Goal: Complete application form

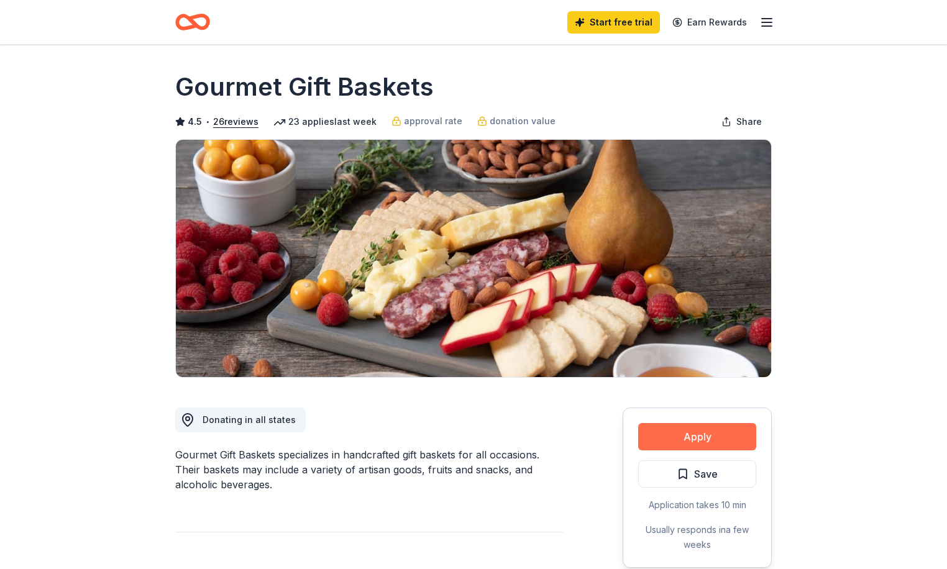
click at [699, 435] on button "Apply" at bounding box center [697, 436] width 118 height 27
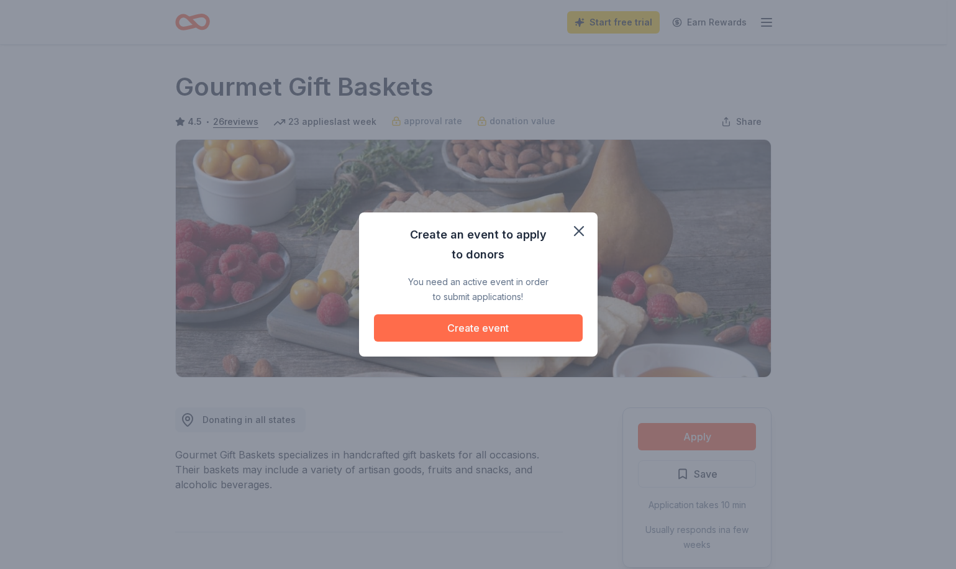
click at [489, 328] on button "Create event" at bounding box center [478, 327] width 209 height 27
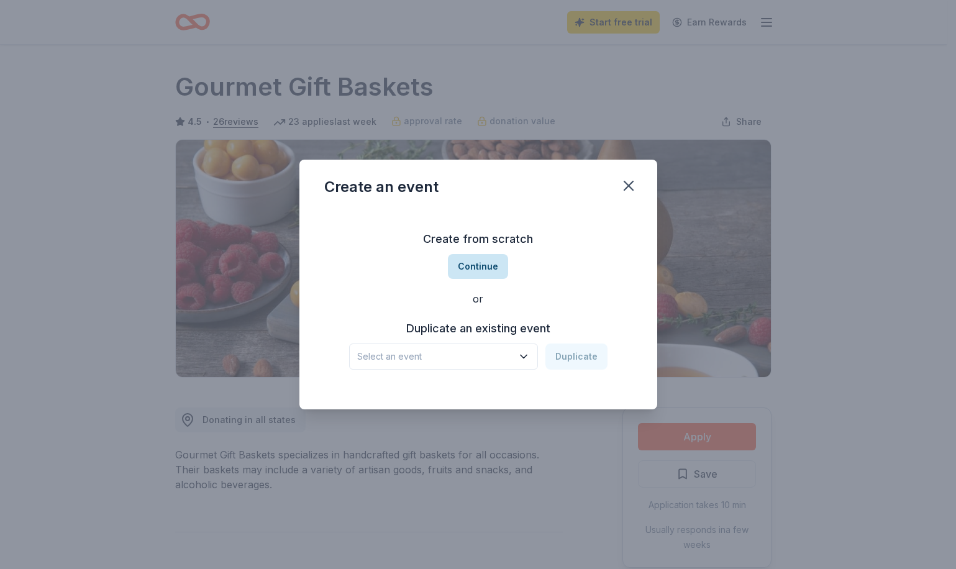
click at [476, 265] on button "Continue" at bounding box center [478, 266] width 60 height 25
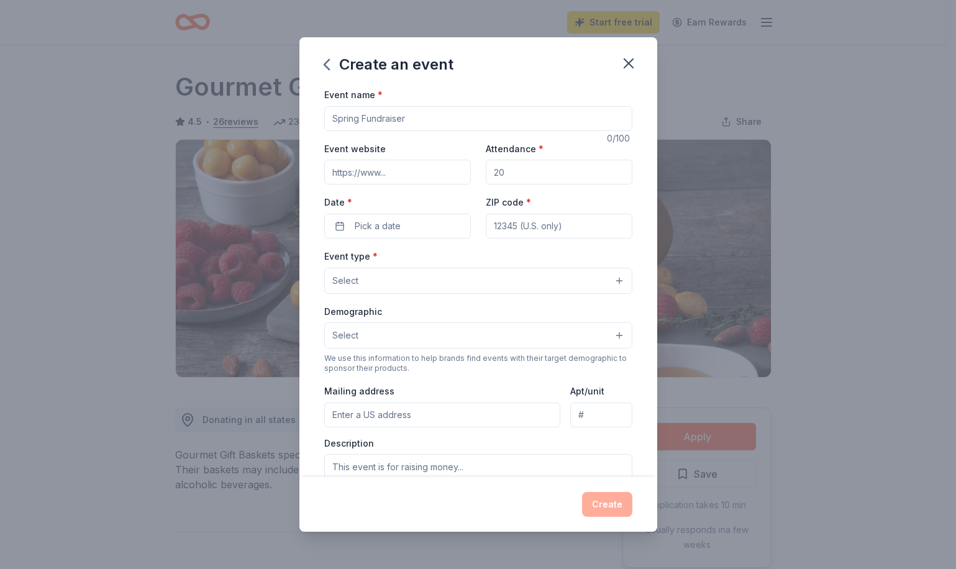
click at [414, 113] on input "Event name *" at bounding box center [478, 118] width 308 height 25
type input "Legacy Sustaining Drive"
click at [411, 173] on input "Event website" at bounding box center [397, 172] width 147 height 25
type input "[URL][DOMAIN_NAME]"
click at [512, 176] on input "Attendance *" at bounding box center [559, 172] width 147 height 25
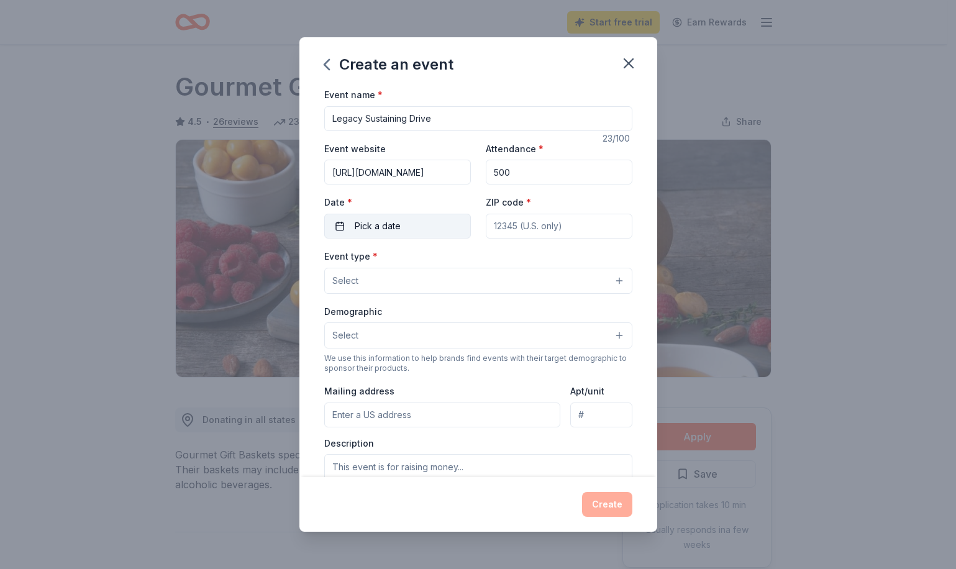
type input "500"
click at [387, 227] on span "Pick a date" at bounding box center [378, 226] width 46 height 15
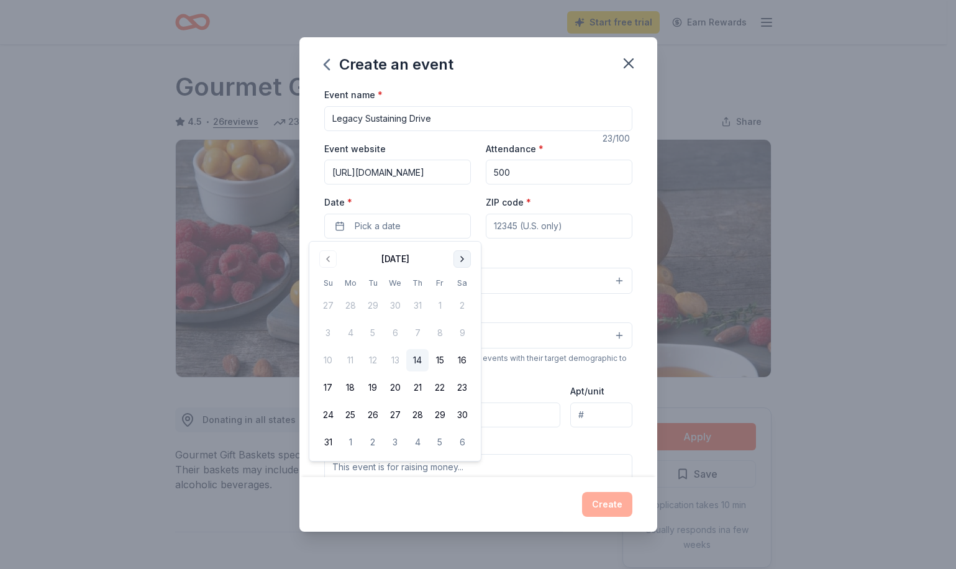
click at [461, 261] on button "Go to next month" at bounding box center [461, 258] width 17 height 17
click at [438, 420] on button "28" at bounding box center [440, 415] width 22 height 22
click at [513, 230] on input "ZIP code *" at bounding box center [559, 226] width 147 height 25
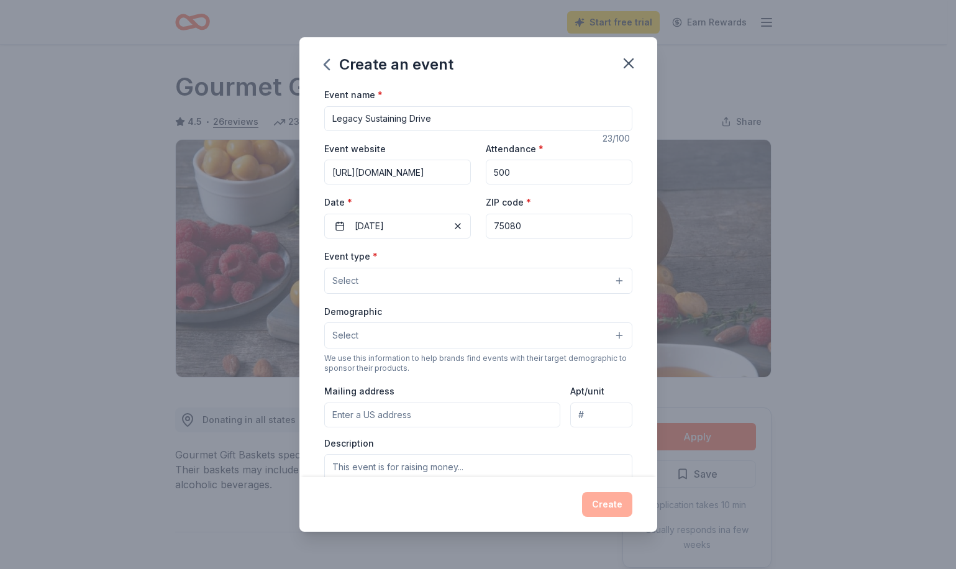
type input "75080"
click at [381, 283] on button "Select" at bounding box center [478, 281] width 308 height 26
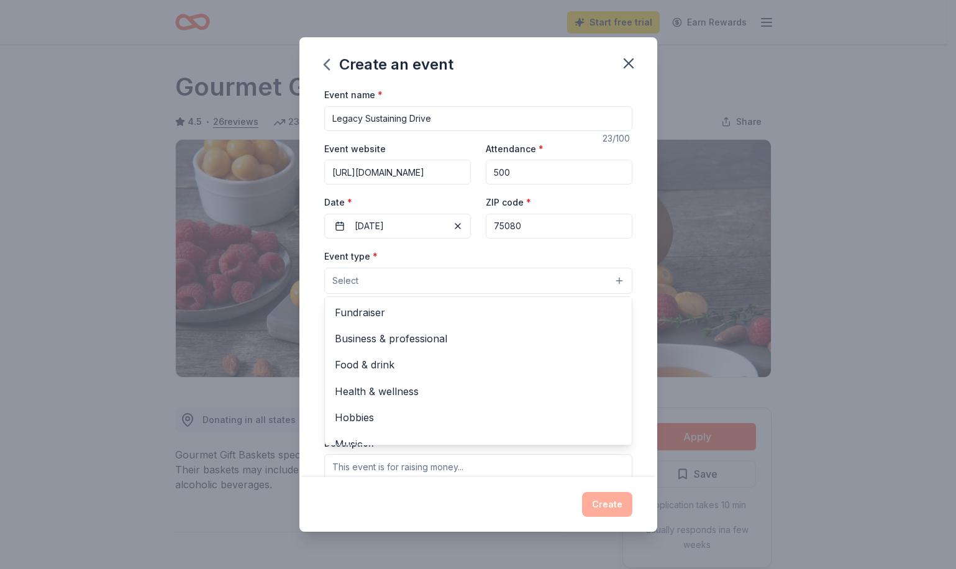
scroll to position [41, 0]
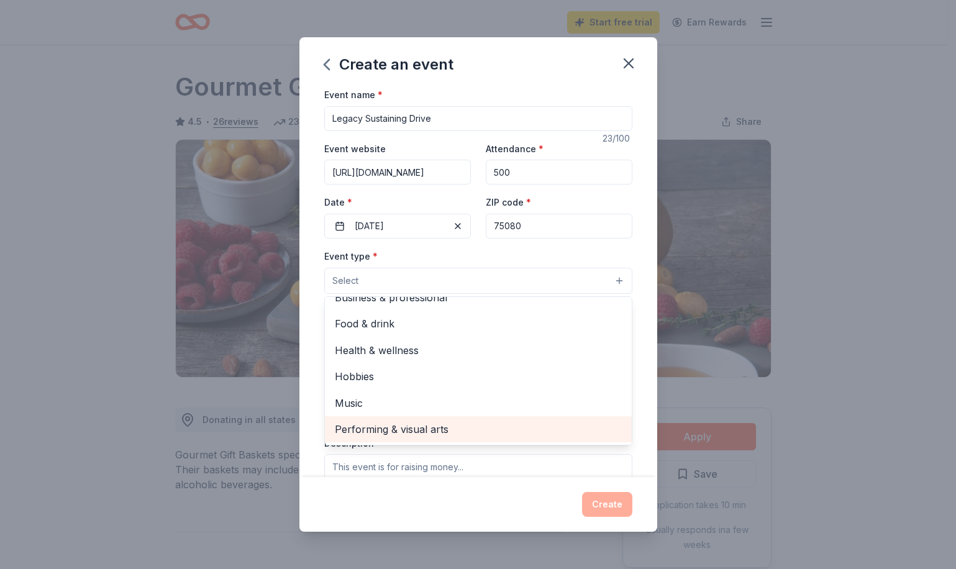
click at [383, 429] on span "Performing & visual arts" at bounding box center [478, 429] width 287 height 16
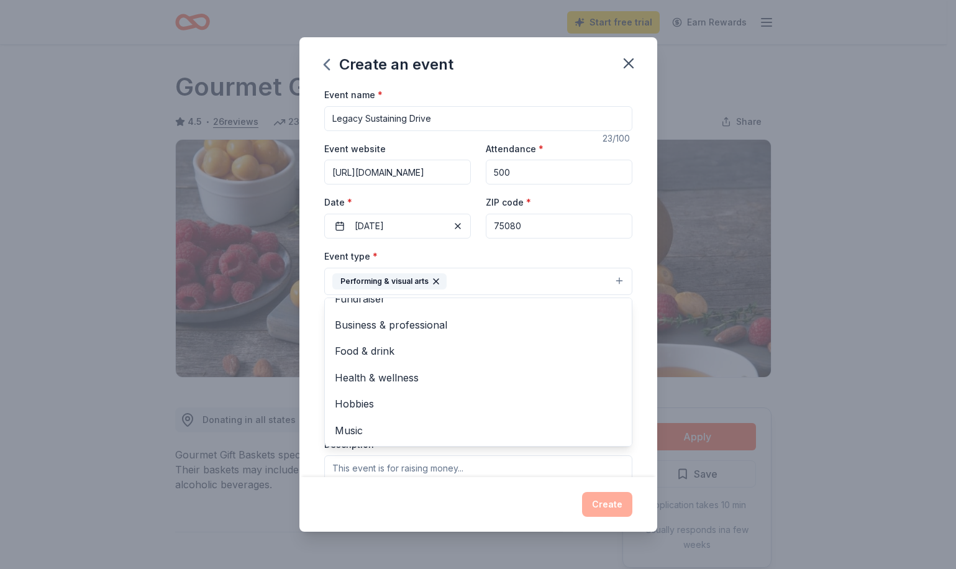
scroll to position [0, 0]
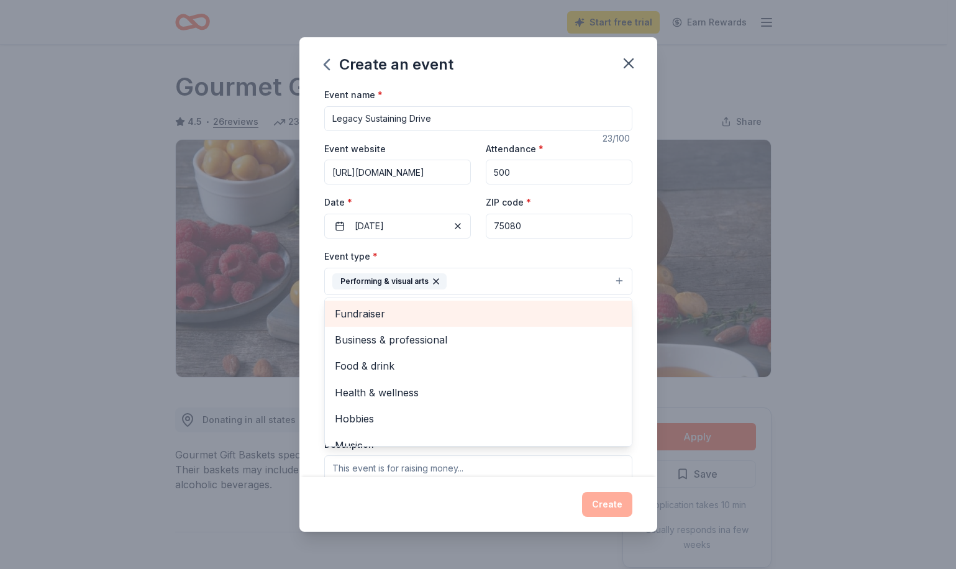
click at [365, 316] on span "Fundraiser" at bounding box center [478, 314] width 287 height 16
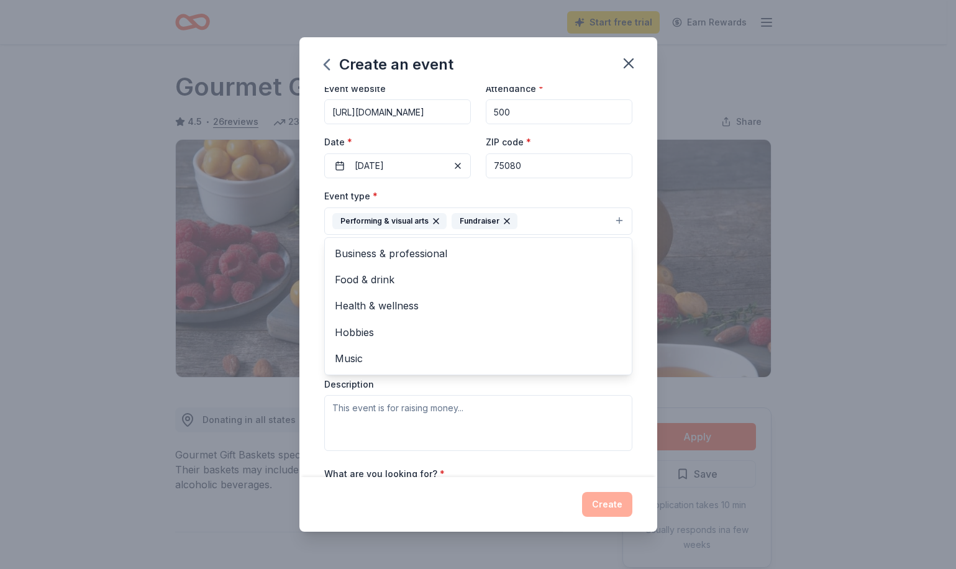
scroll to position [87, 0]
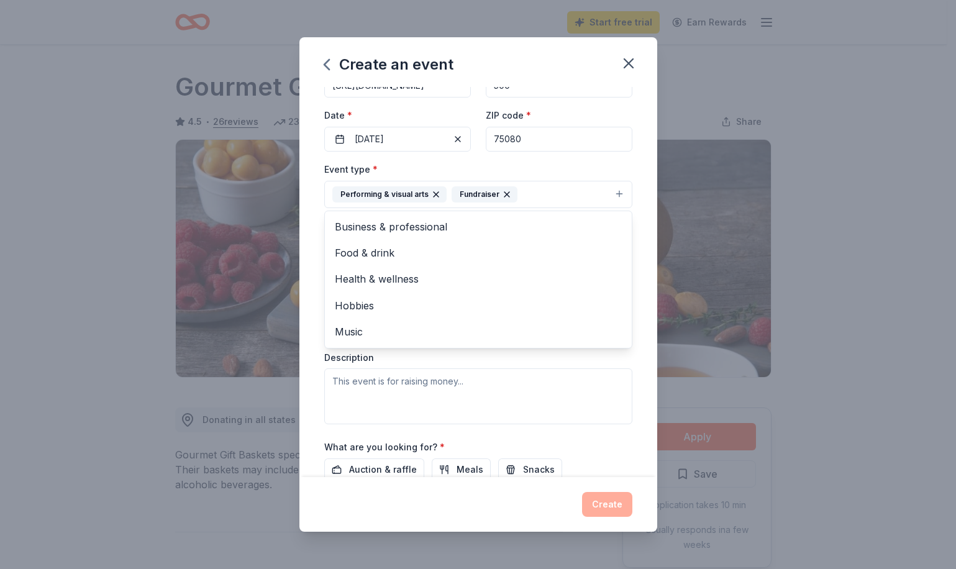
click at [401, 380] on div "Event type * Performing & visual arts Fundraiser Business & professional Food &…" at bounding box center [478, 292] width 308 height 263
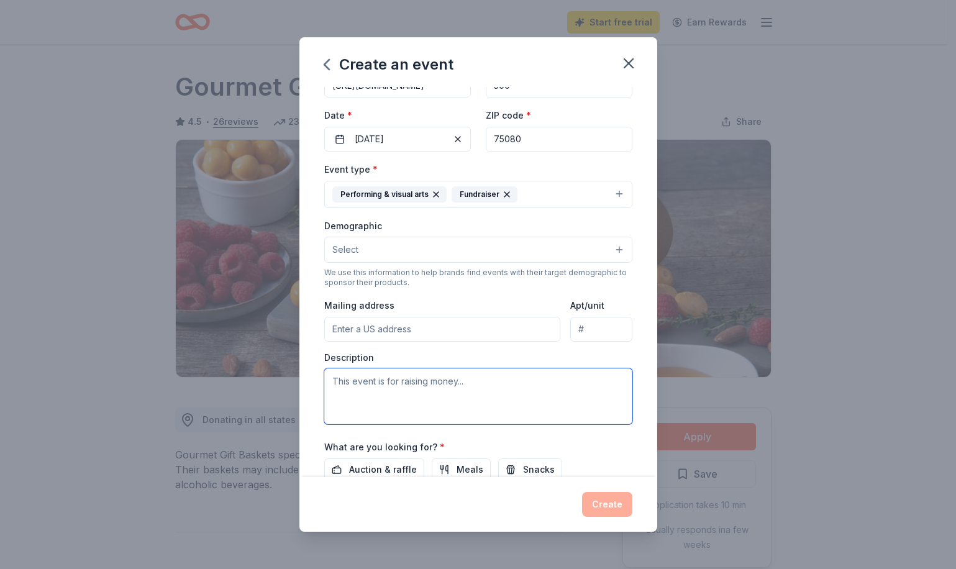
click at [390, 384] on textarea at bounding box center [478, 396] width 308 height 56
click at [342, 387] on textarea at bounding box center [478, 396] width 308 height 56
paste textarea "Lor Ipsum. Dolo Sitame. Cons ad elits doe temp incidid. Utl etdolo magn aliquae…"
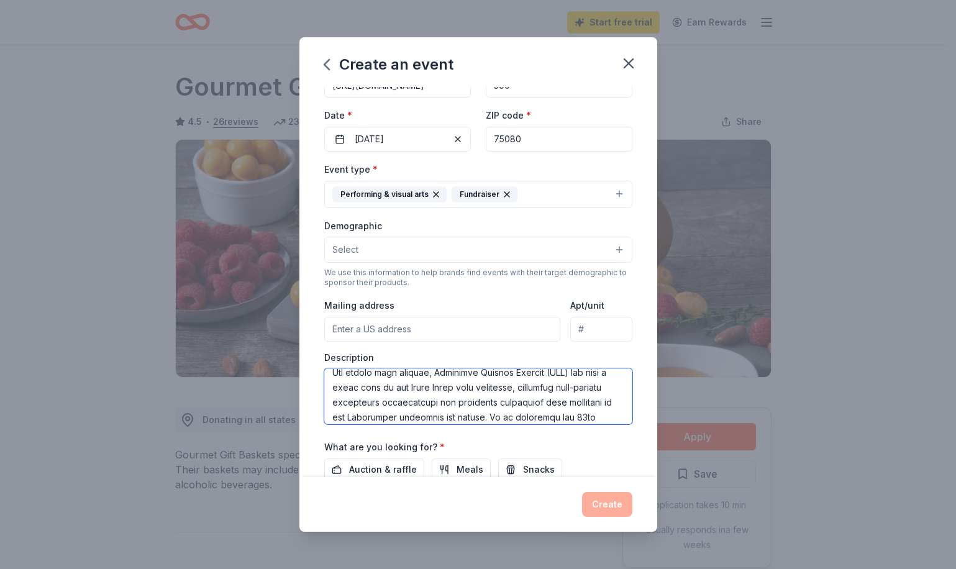
scroll to position [0, 0]
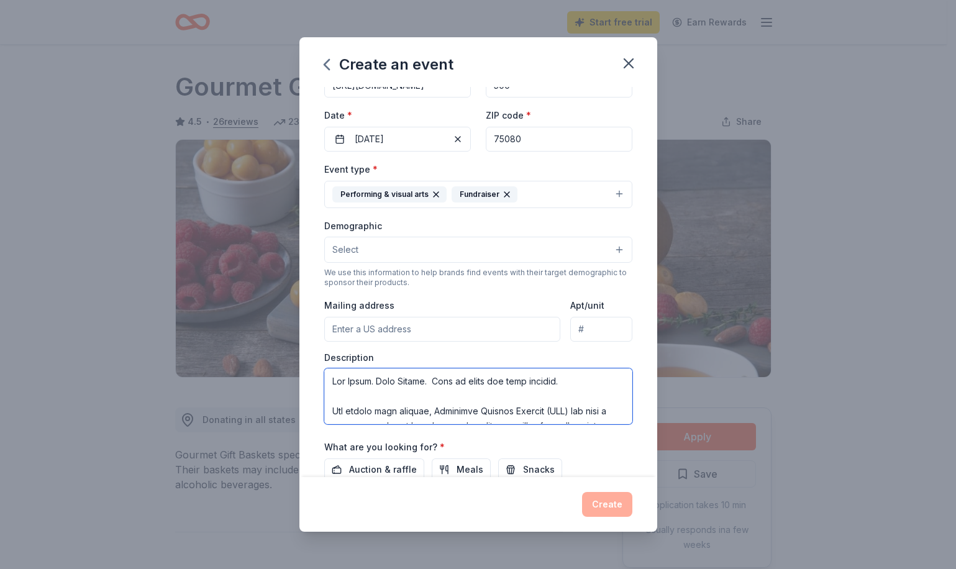
drag, startPoint x: 330, startPoint y: 381, endPoint x: 578, endPoint y: 389, distance: 247.9
click at [578, 389] on textarea at bounding box center [478, 396] width 308 height 56
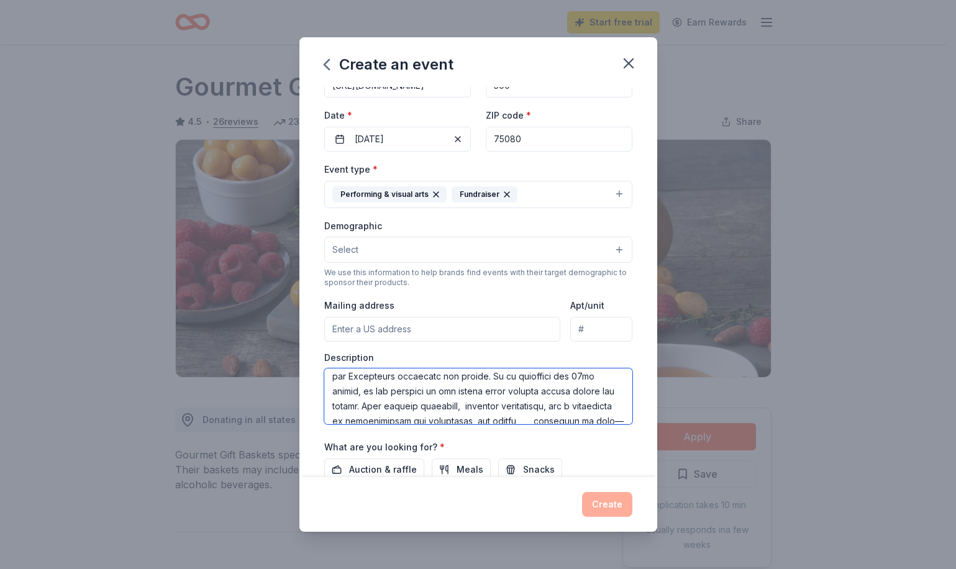
scroll to position [75, 0]
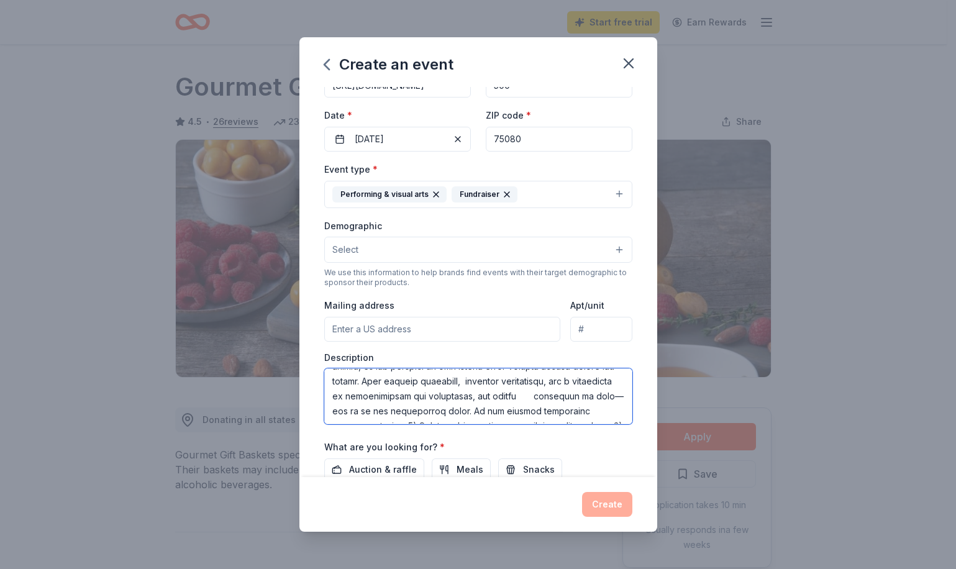
click at [427, 416] on textarea at bounding box center [478, 396] width 308 height 56
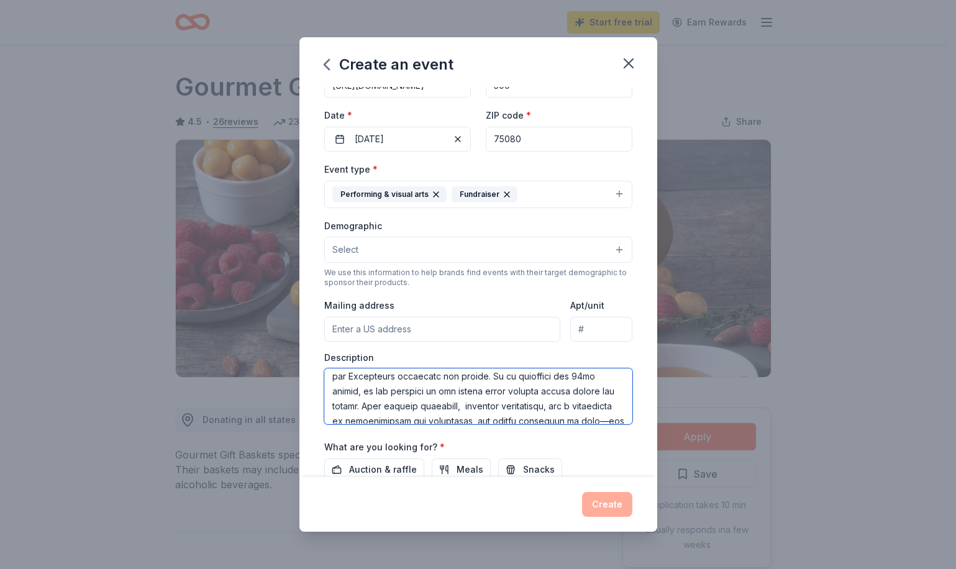
scroll to position [0, 0]
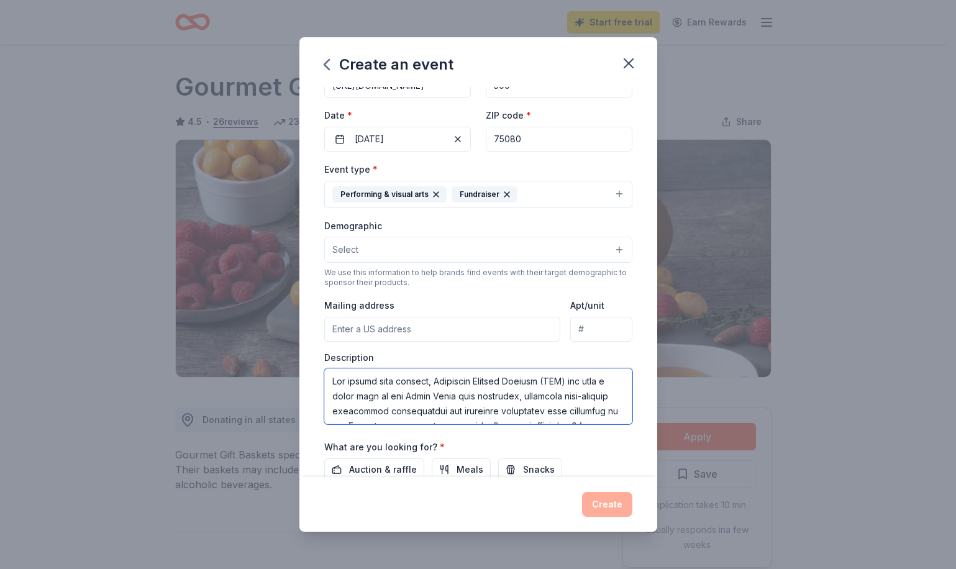
click at [333, 384] on textarea at bounding box center [478, 396] width 308 height 56
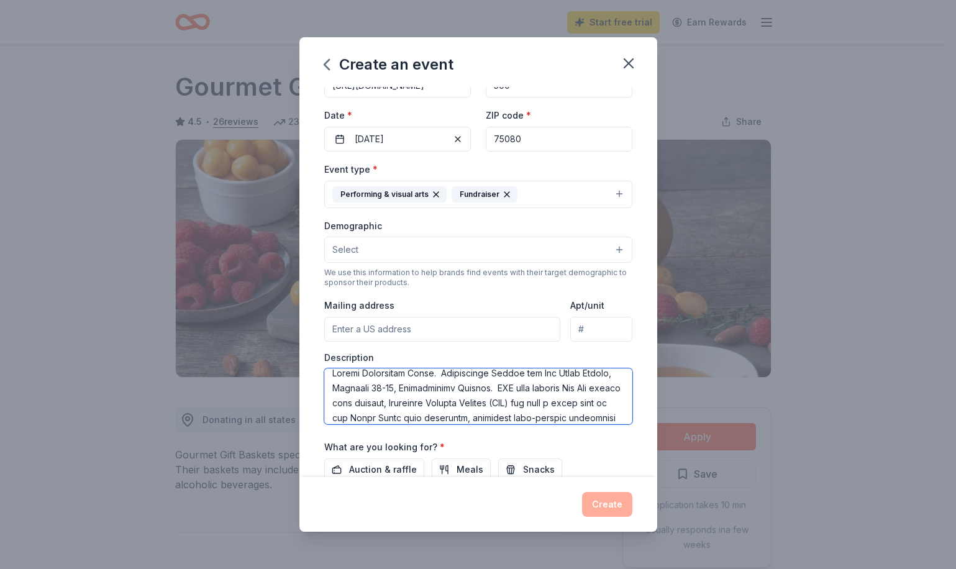
click at [529, 390] on textarea at bounding box center [478, 396] width 308 height 56
click at [540, 403] on textarea at bounding box center [478, 396] width 308 height 56
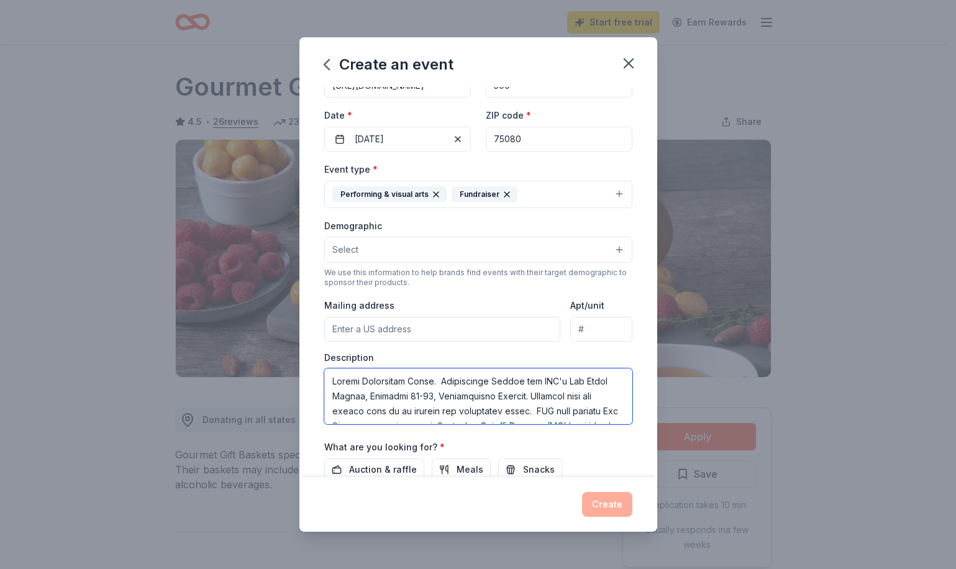
click at [331, 395] on textarea at bounding box center [478, 396] width 308 height 56
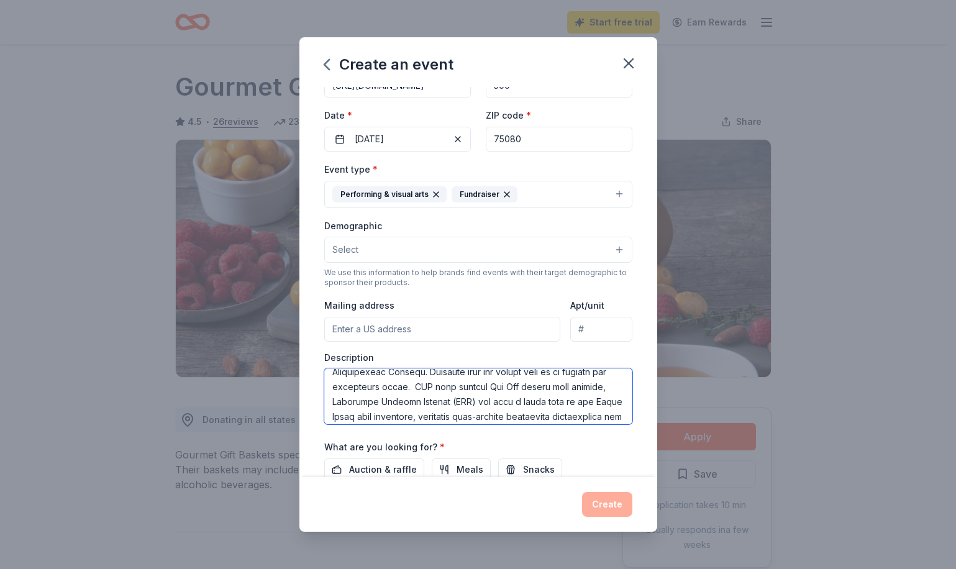
scroll to position [26, 0]
click at [330, 384] on textarea at bounding box center [478, 396] width 308 height 56
click at [552, 376] on textarea at bounding box center [478, 396] width 308 height 56
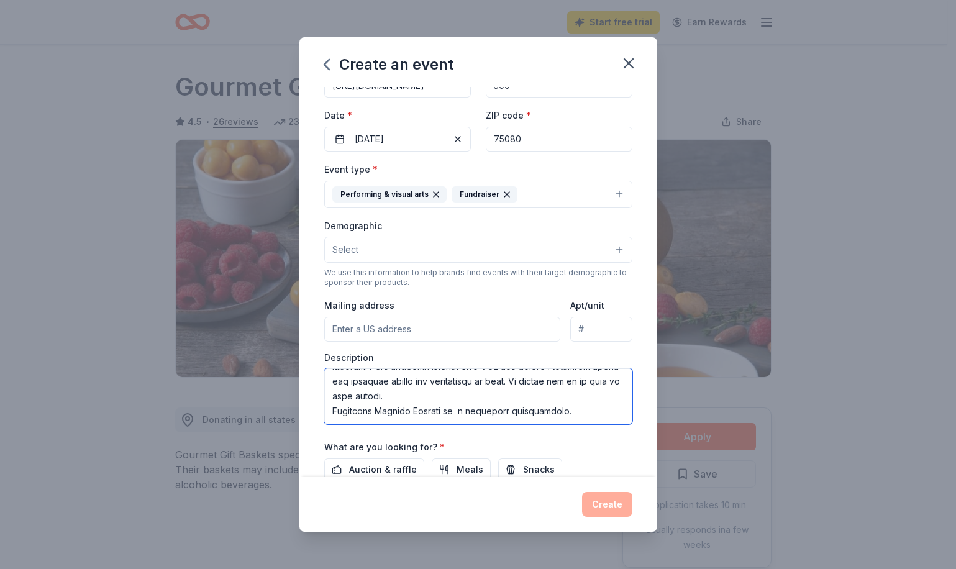
type textarea "LOR ip dolorsitam c adip elitse doe tem Incidi Utlaboreet Dolor. Mag aliquaen a…"
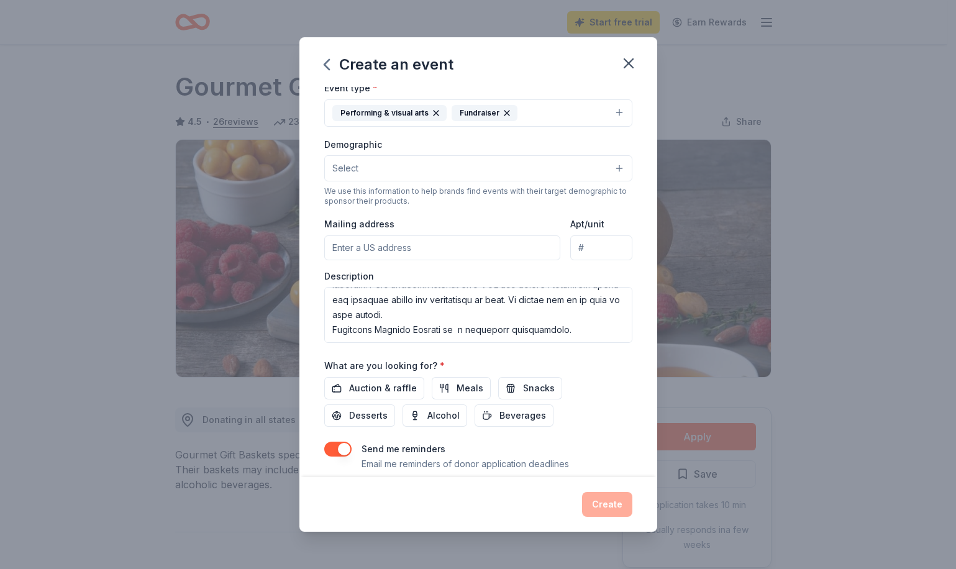
scroll to position [170, 0]
click at [359, 386] on span "Auction & raffle" at bounding box center [383, 386] width 68 height 15
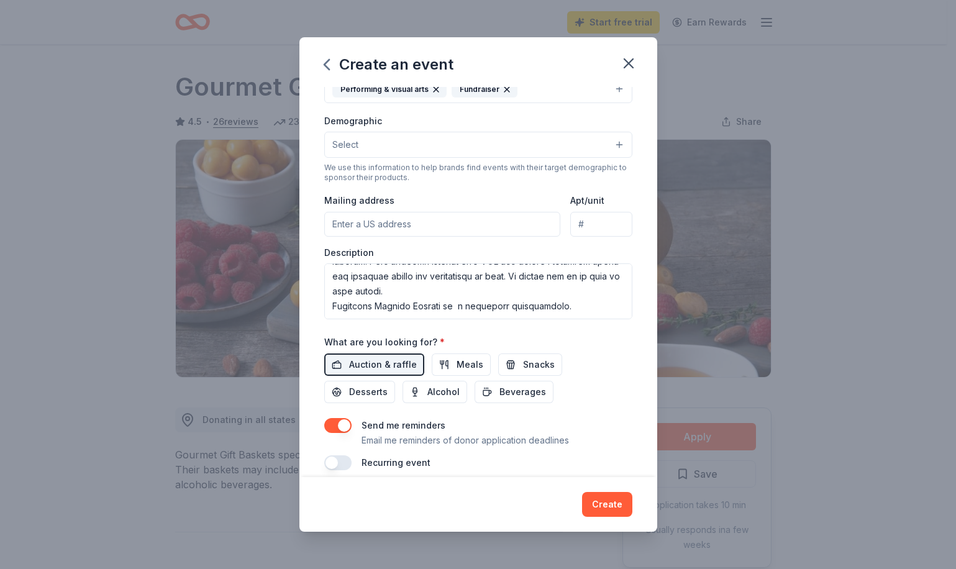
scroll to position [205, 0]
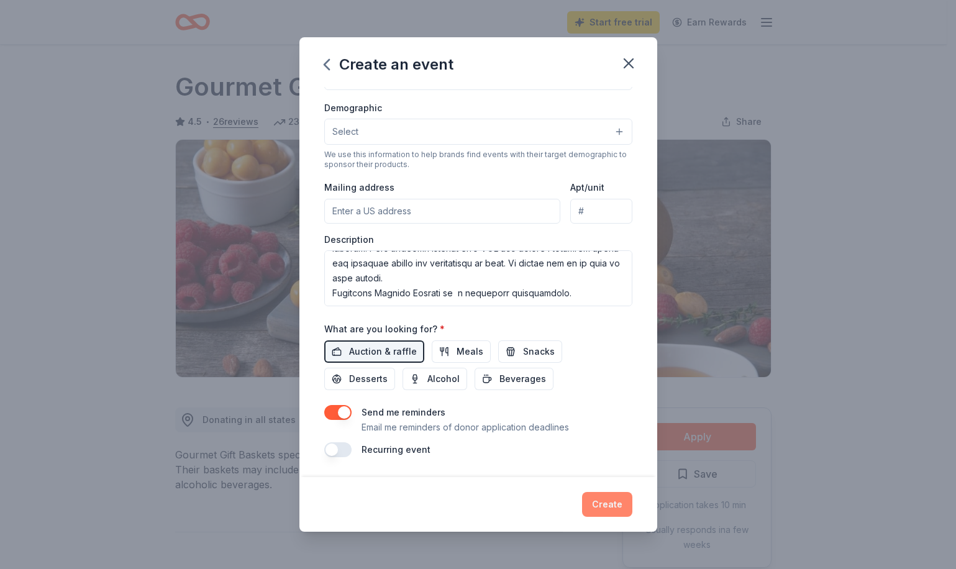
click at [616, 506] on button "Create" at bounding box center [607, 504] width 50 height 25
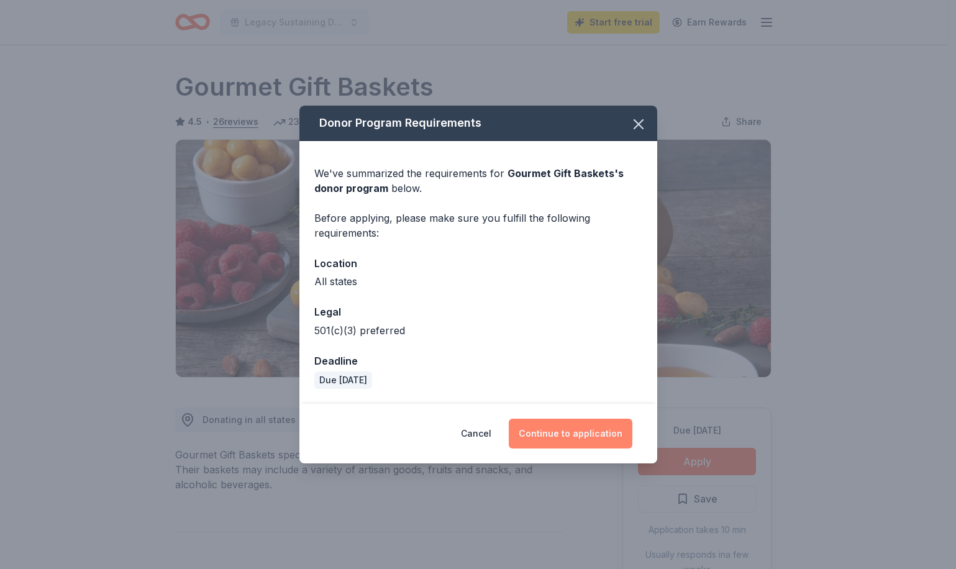
click at [581, 436] on button "Continue to application" at bounding box center [571, 434] width 124 height 30
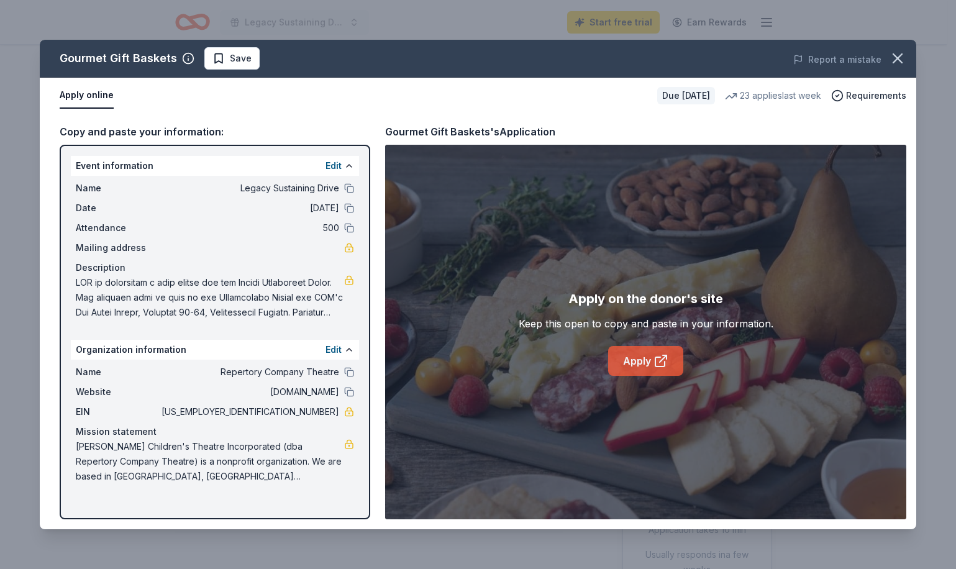
click at [648, 360] on link "Apply" at bounding box center [645, 361] width 75 height 30
click at [164, 301] on span at bounding box center [210, 297] width 268 height 45
click at [338, 166] on button "Edit" at bounding box center [333, 165] width 16 height 15
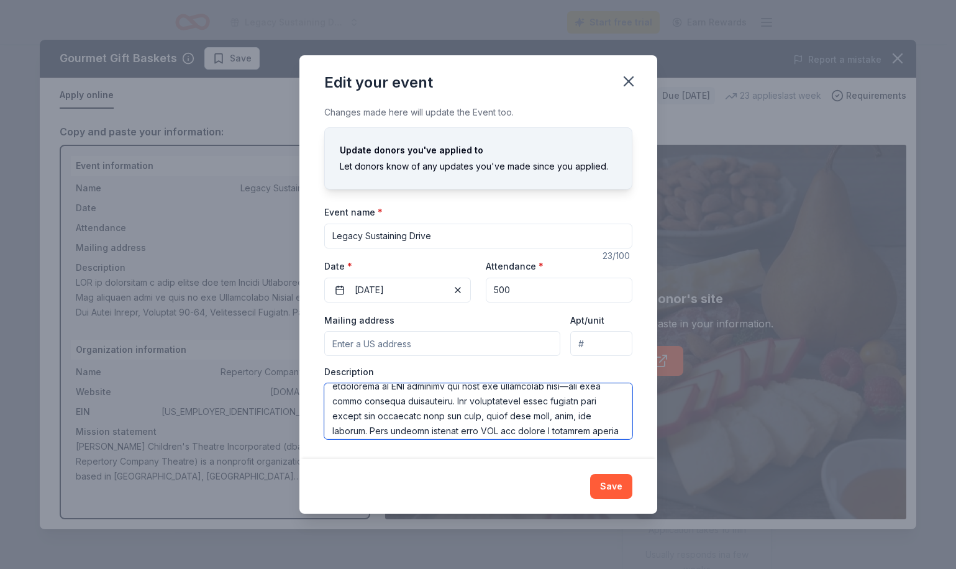
scroll to position [328, 0]
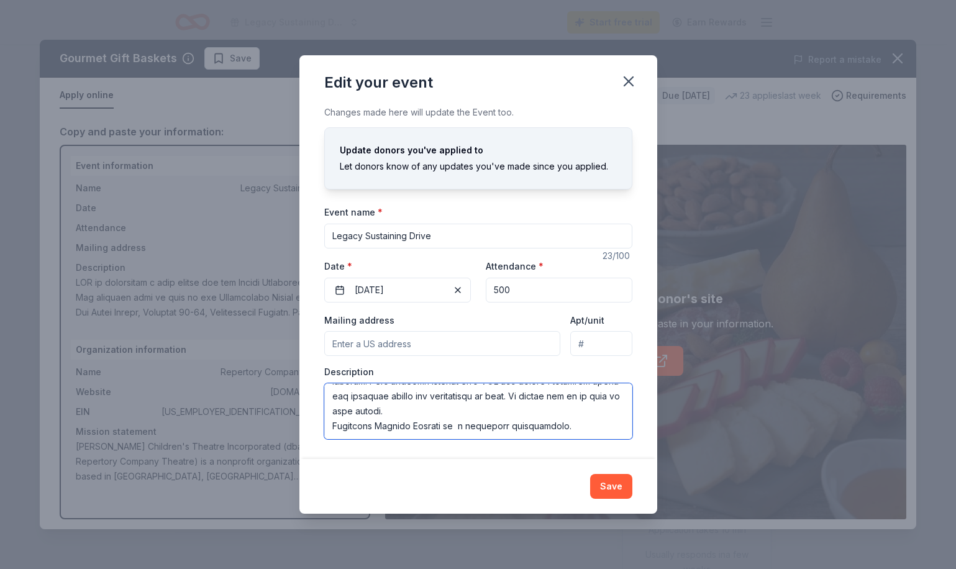
drag, startPoint x: 334, startPoint y: 400, endPoint x: 600, endPoint y: 401, distance: 266.5
click at [600, 401] on textarea at bounding box center [478, 411] width 308 height 56
click at [628, 77] on icon "button" at bounding box center [628, 81] width 17 height 17
